Goal: Transaction & Acquisition: Purchase product/service

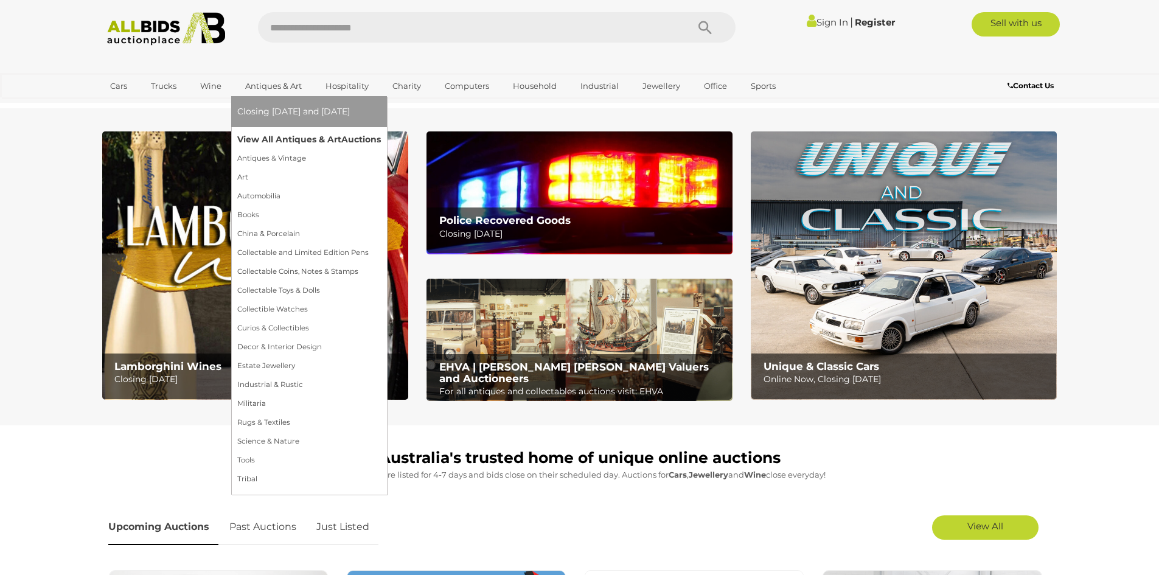
click at [265, 138] on link "View All Antiques & Art Auctions" at bounding box center [309, 139] width 144 height 19
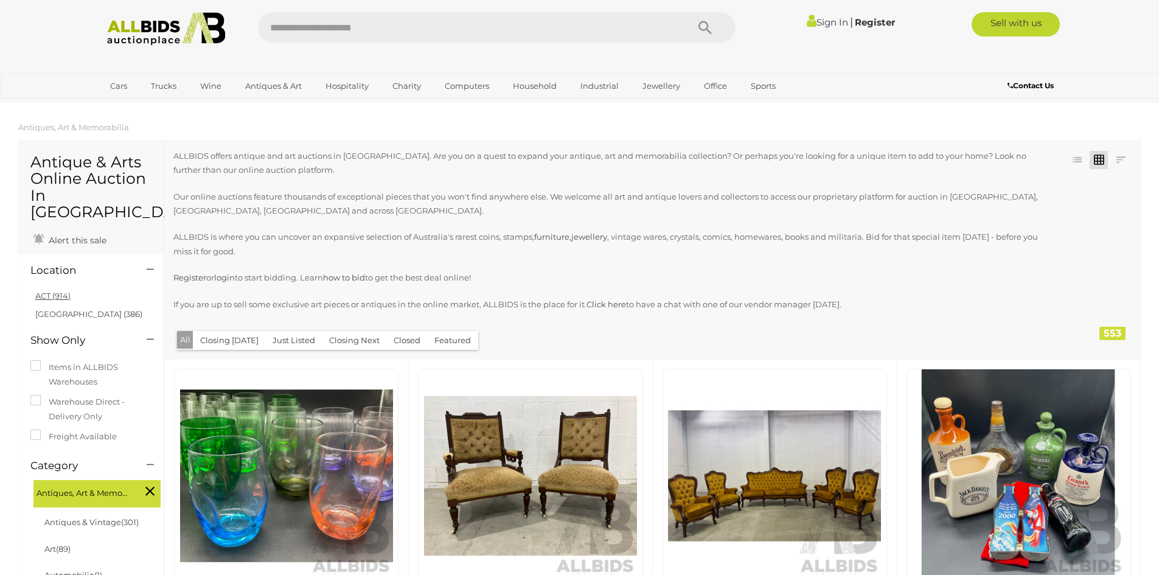
click at [66, 291] on link "ACT (914)" at bounding box center [52, 296] width 35 height 10
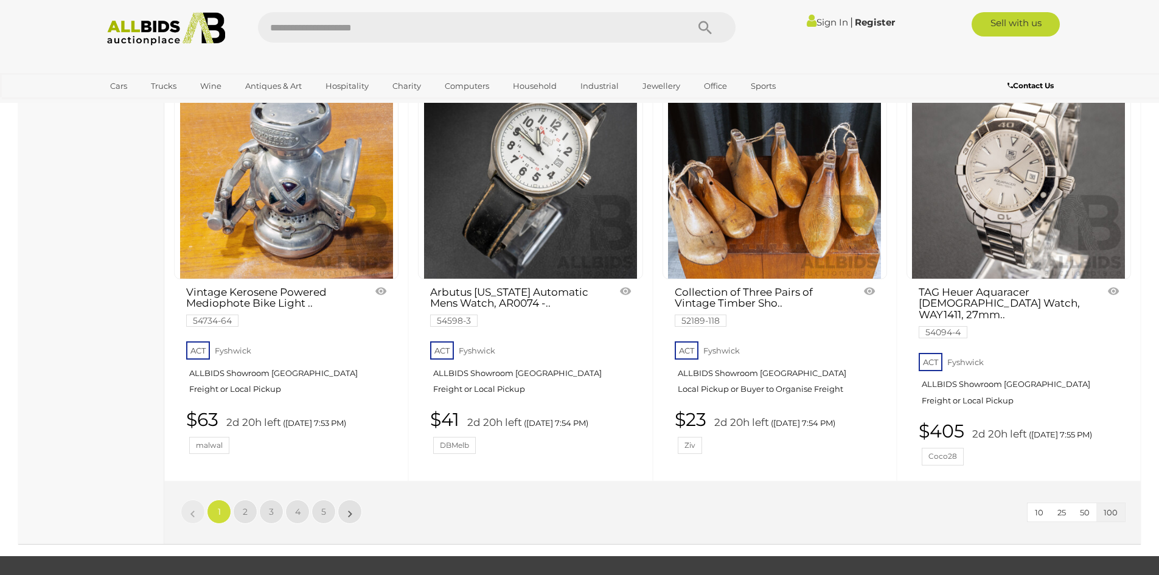
scroll to position [10406, 0]
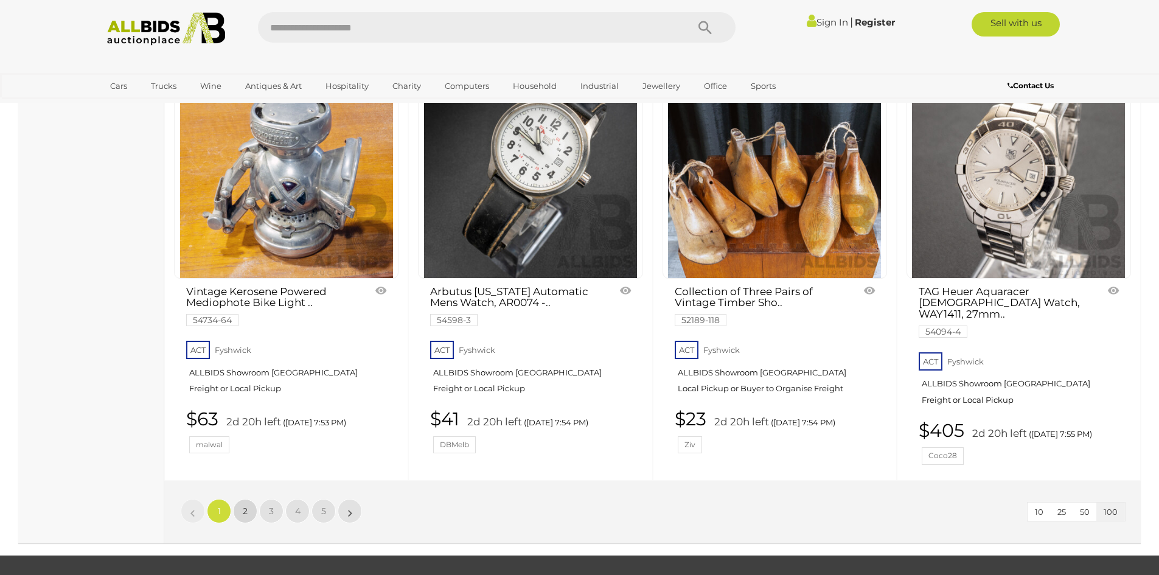
click at [248, 499] on link "2" at bounding box center [245, 511] width 24 height 24
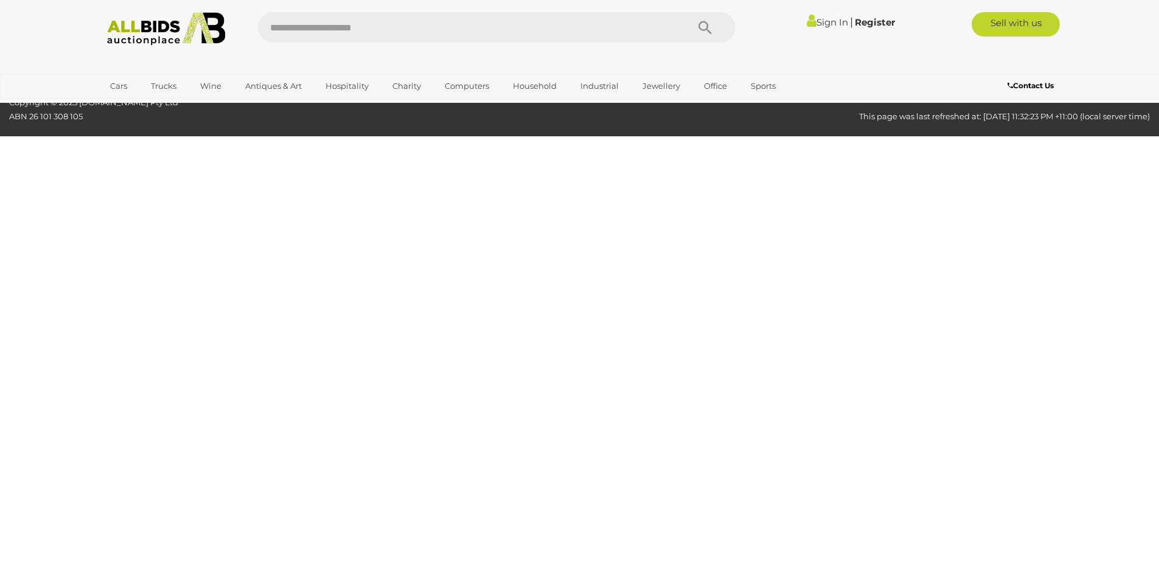
scroll to position [237, 0]
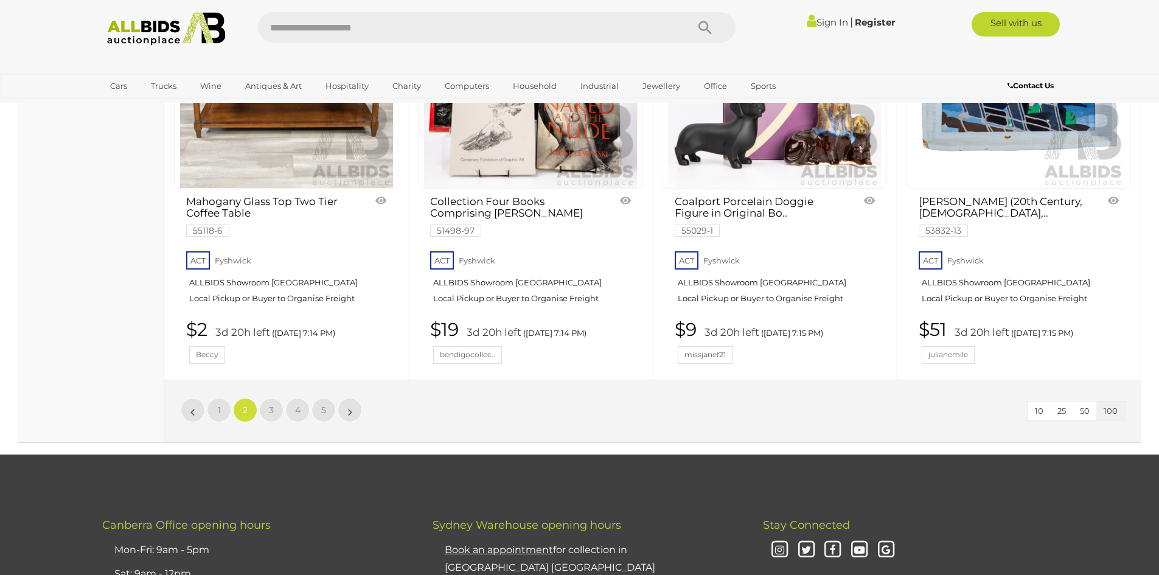
scroll to position [10453, 0]
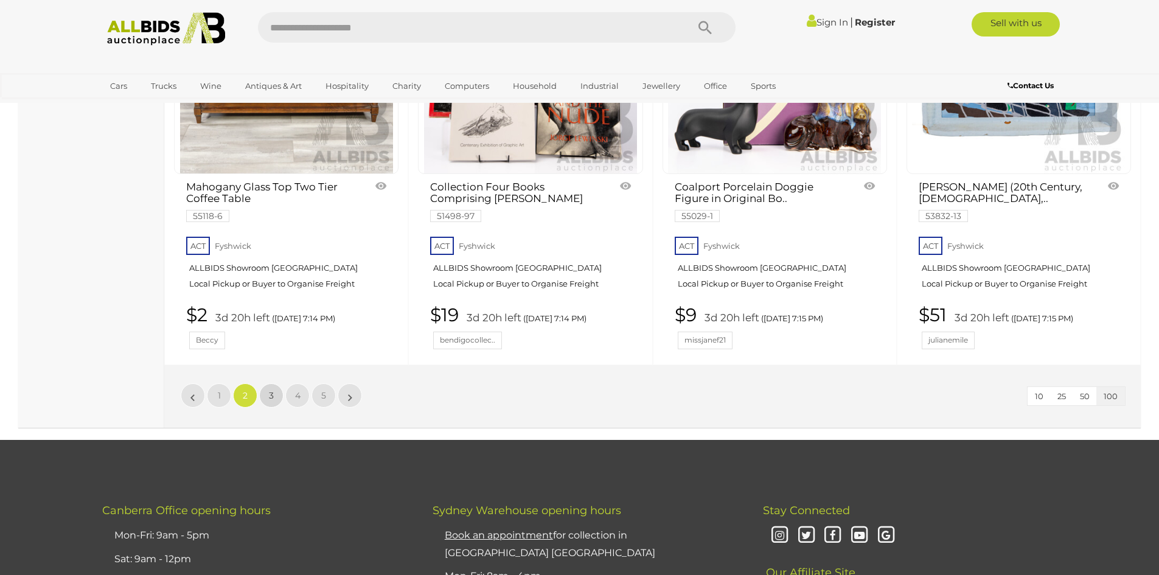
click at [271, 390] on span "3" at bounding box center [271, 395] width 5 height 11
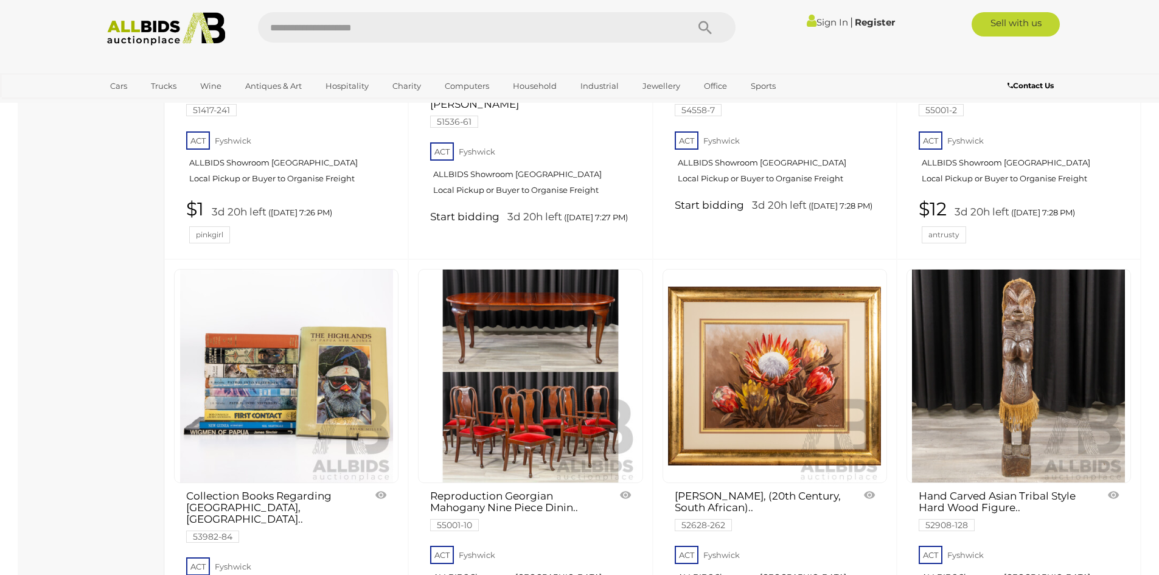
scroll to position [2306, 0]
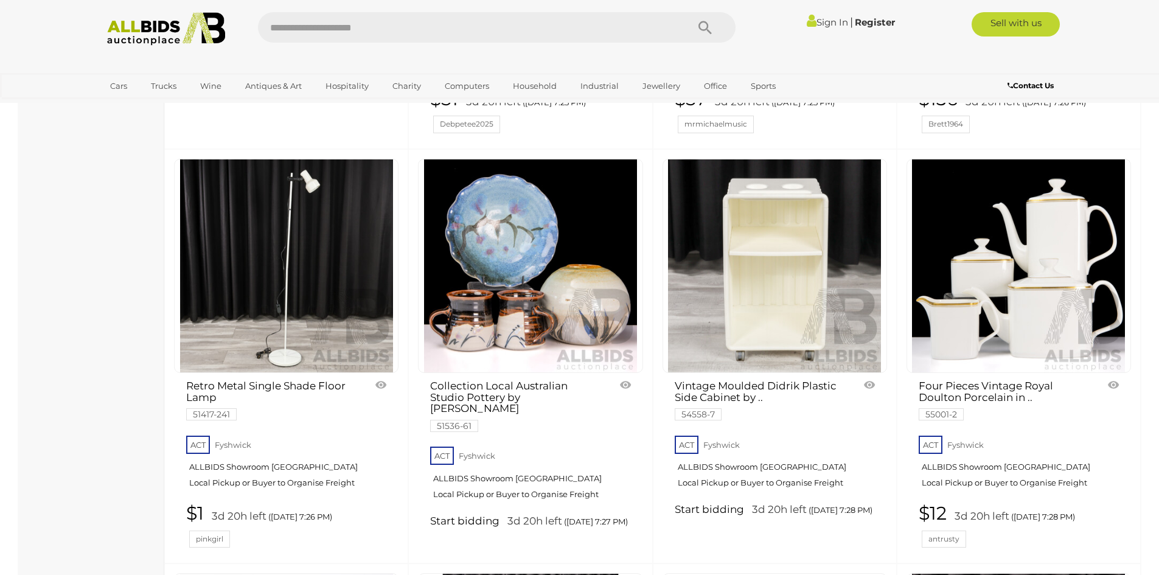
click at [315, 225] on link at bounding box center [286, 266] width 225 height 214
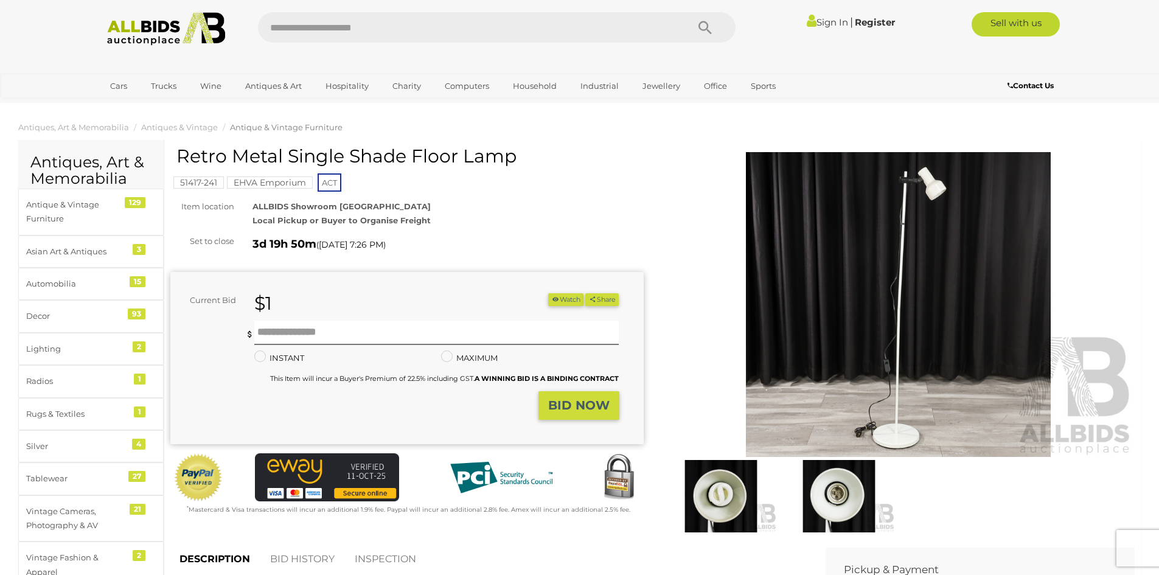
click at [901, 285] on img at bounding box center [898, 304] width 473 height 305
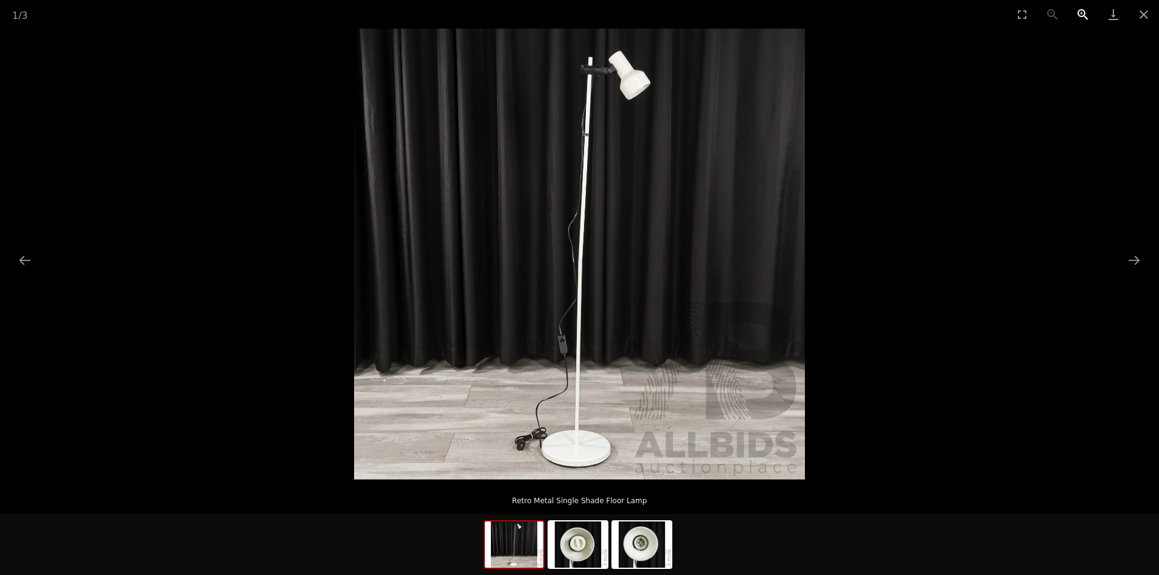
click at [1082, 12] on button "Zoom in" at bounding box center [1083, 14] width 30 height 29
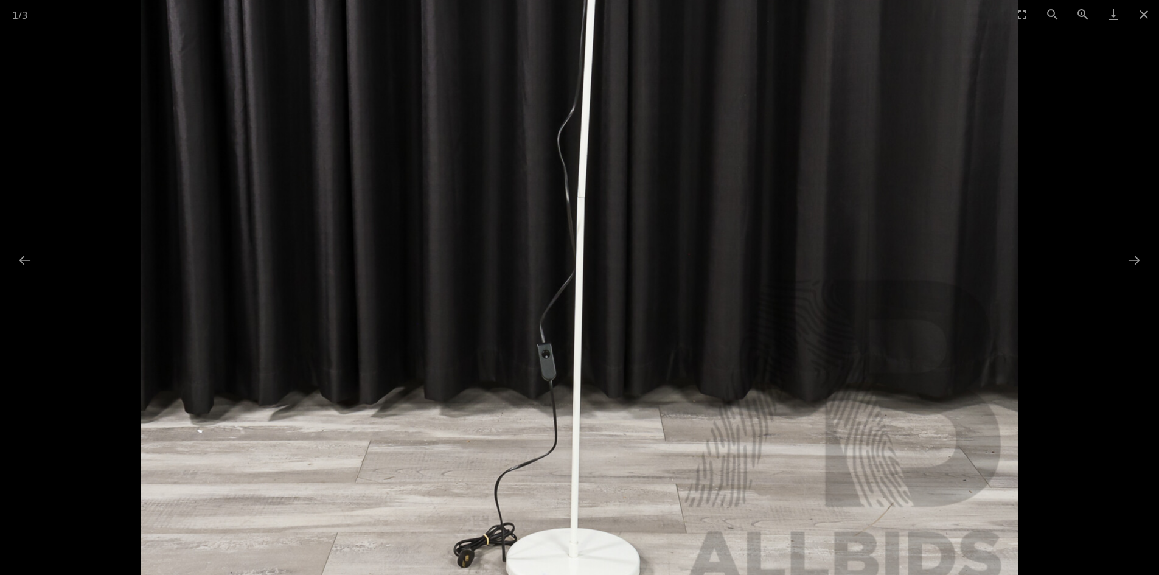
drag, startPoint x: 621, startPoint y: 457, endPoint x: 619, endPoint y: 436, distance: 21.4
click at [619, 436] on img at bounding box center [580, 186] width 876 height 876
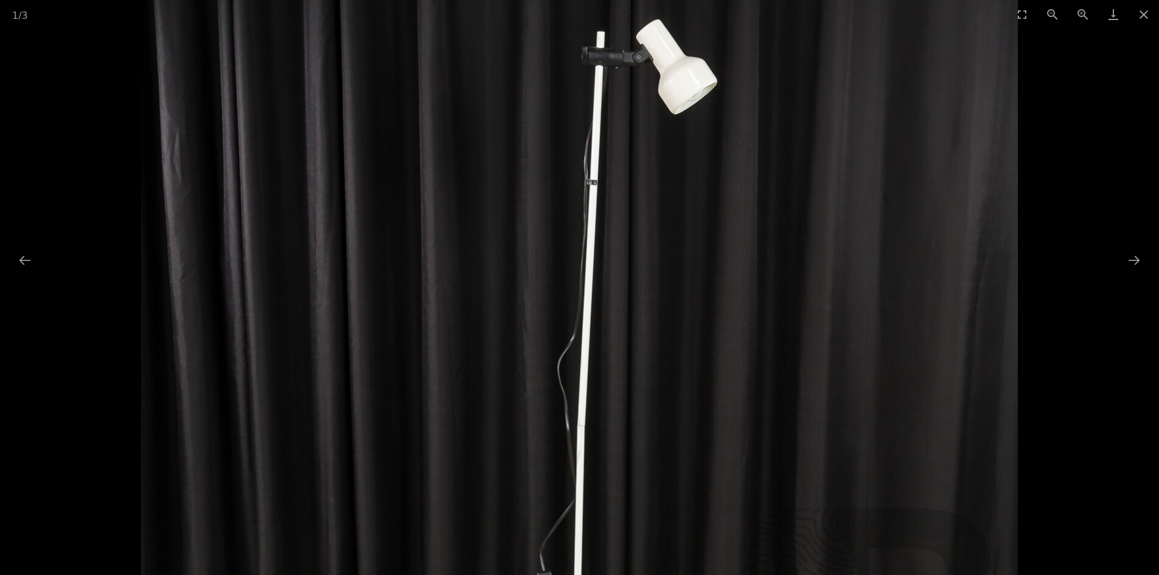
drag, startPoint x: 623, startPoint y: 217, endPoint x: 558, endPoint y: 414, distance: 208.0
click at [558, 414] on img at bounding box center [580, 414] width 876 height 876
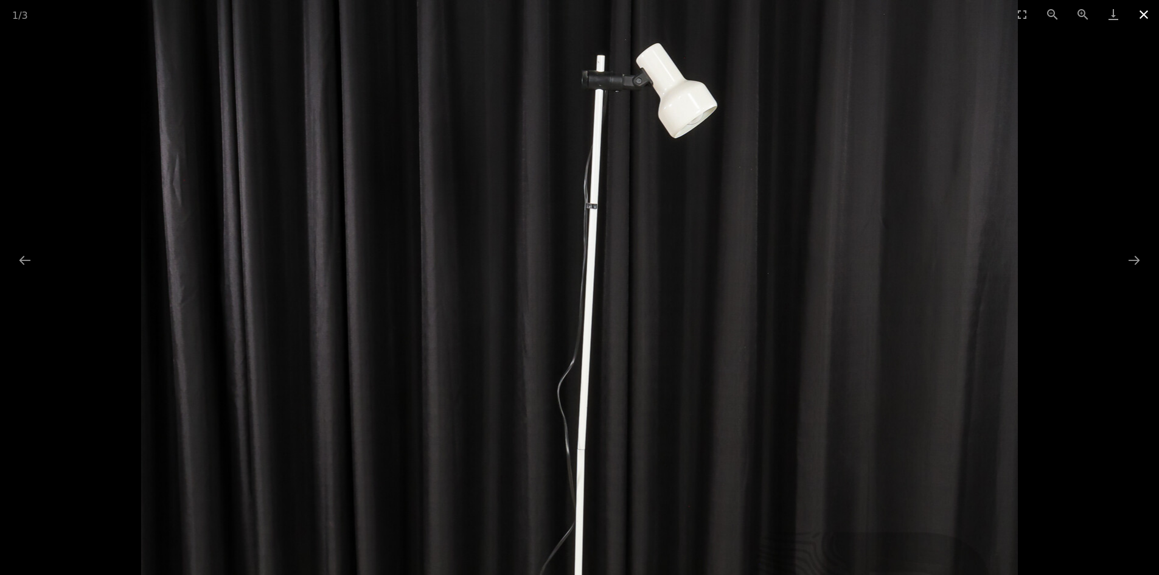
click at [1142, 15] on button "Close gallery" at bounding box center [1144, 14] width 30 height 29
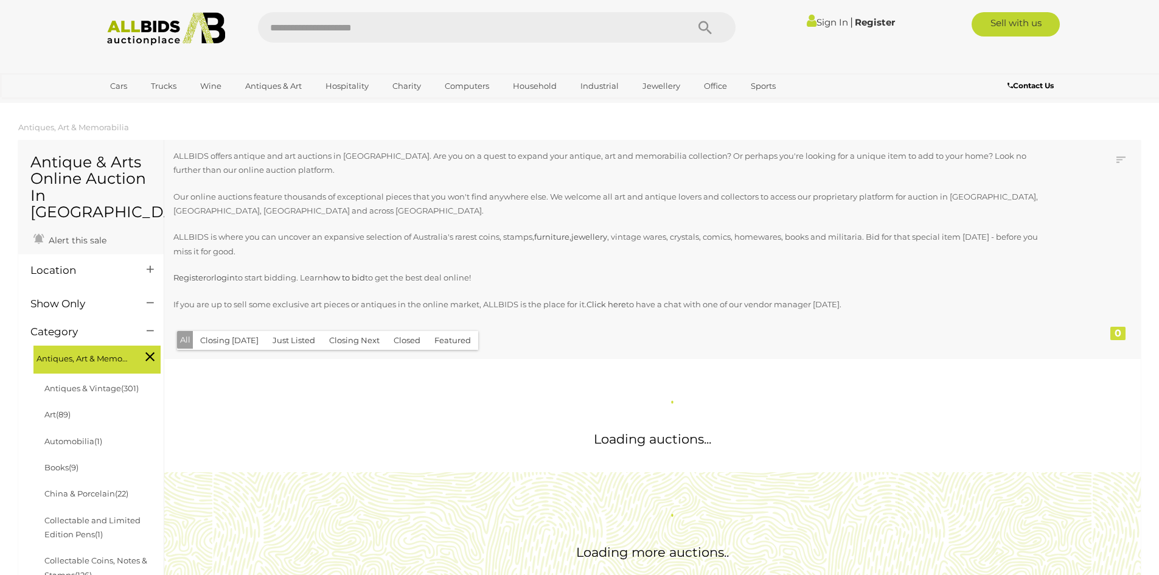
scroll to position [1252, 0]
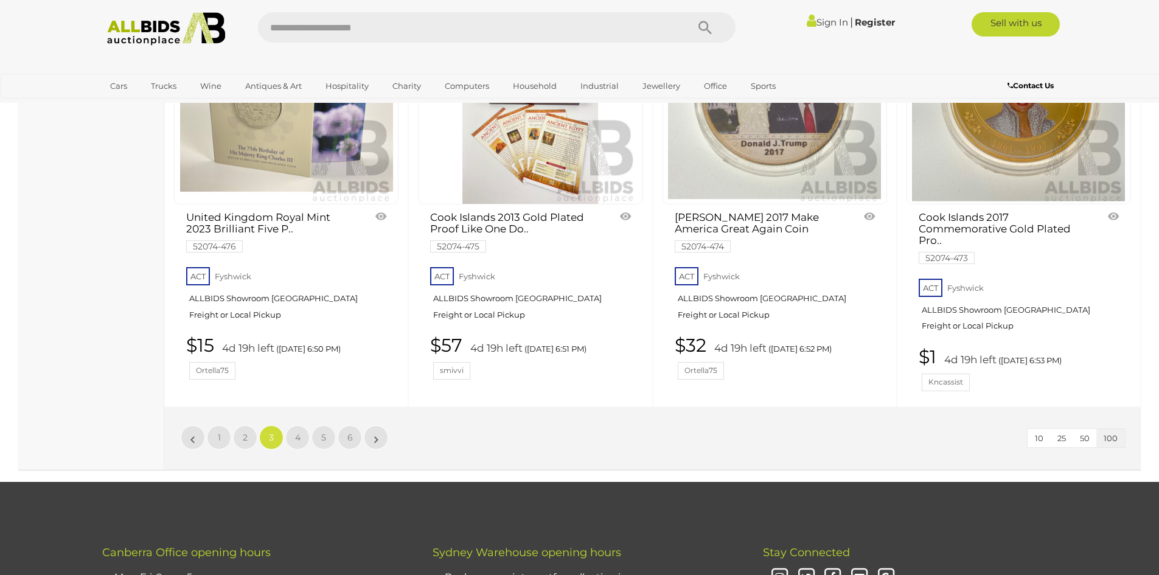
scroll to position [10418, 0]
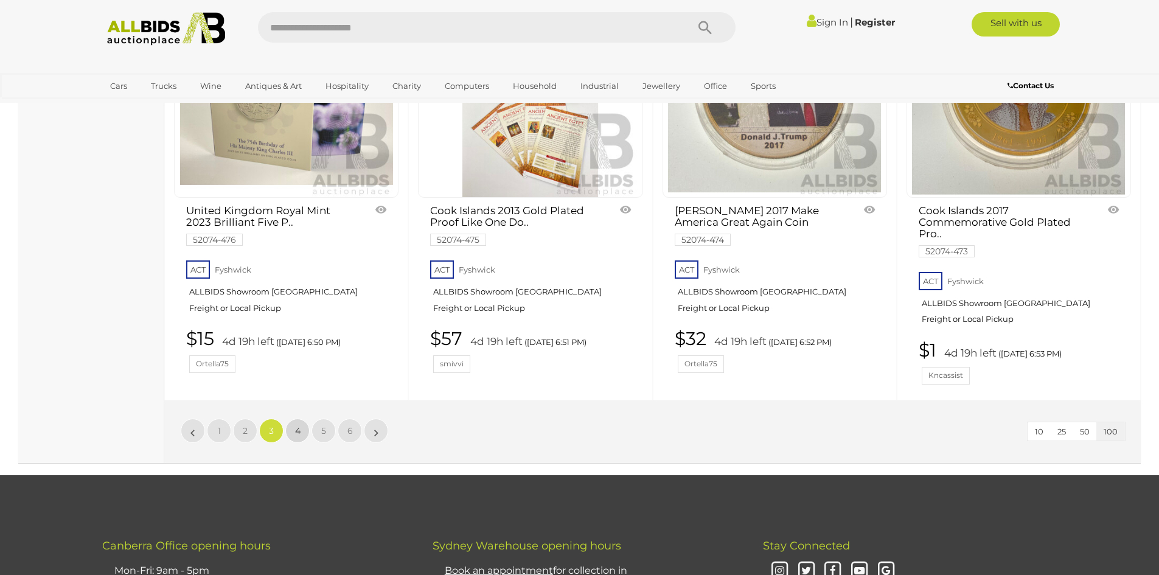
click at [296, 425] on span "4" at bounding box center [297, 430] width 5 height 11
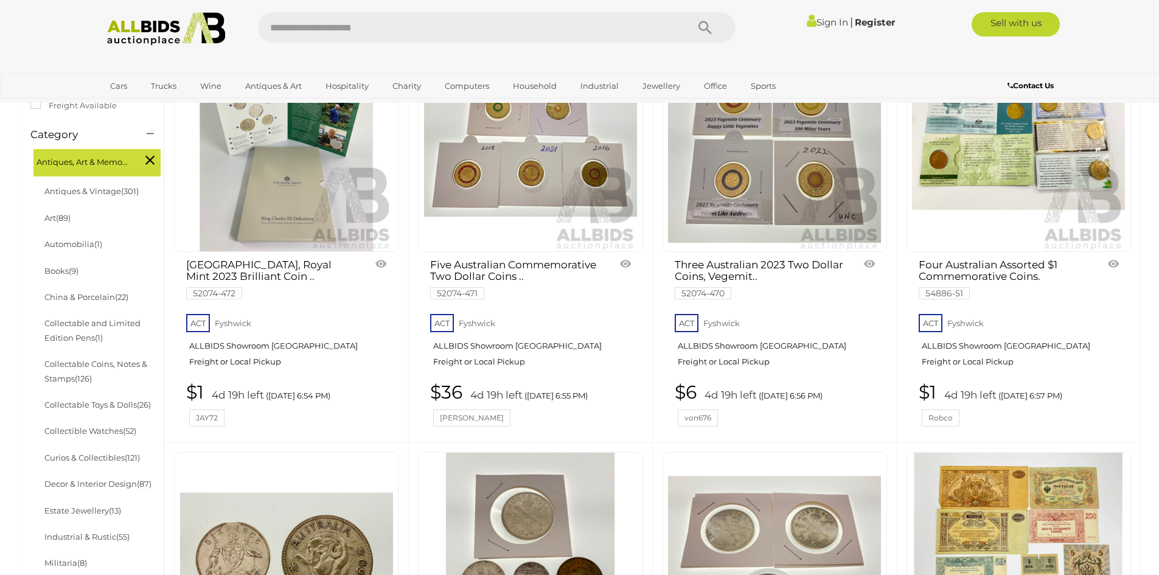
scroll to position [359, 0]
